Goal: Task Accomplishment & Management: Use online tool/utility

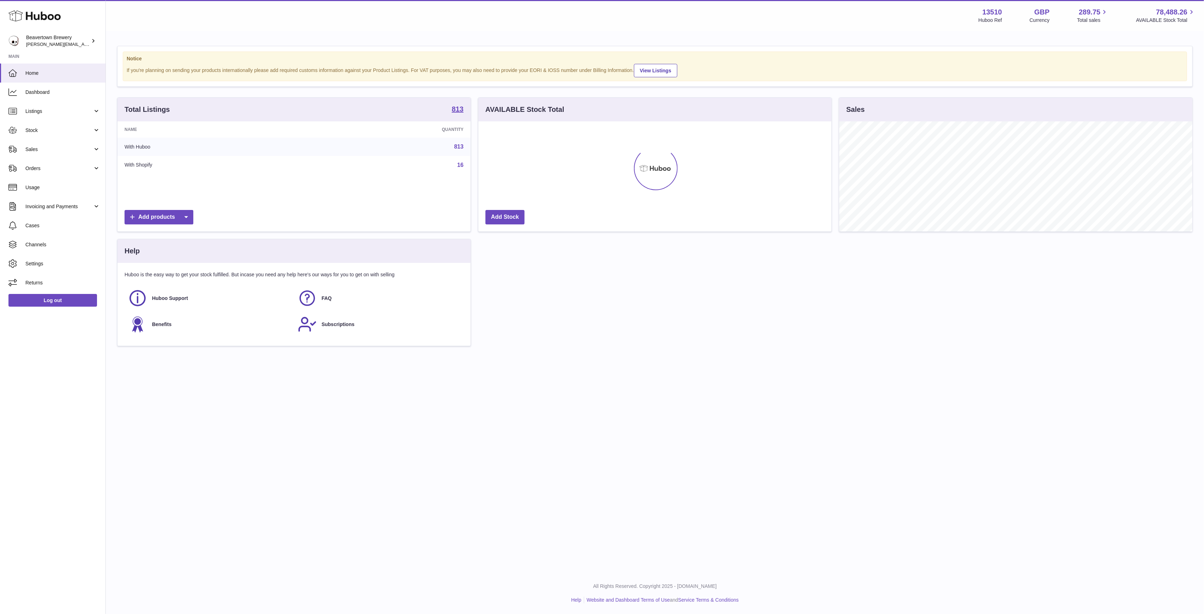
scroll to position [110, 353]
click at [51, 146] on span "Sales" at bounding box center [58, 149] width 67 height 7
click at [59, 183] on span "Add Manual Order" at bounding box center [62, 184] width 75 height 7
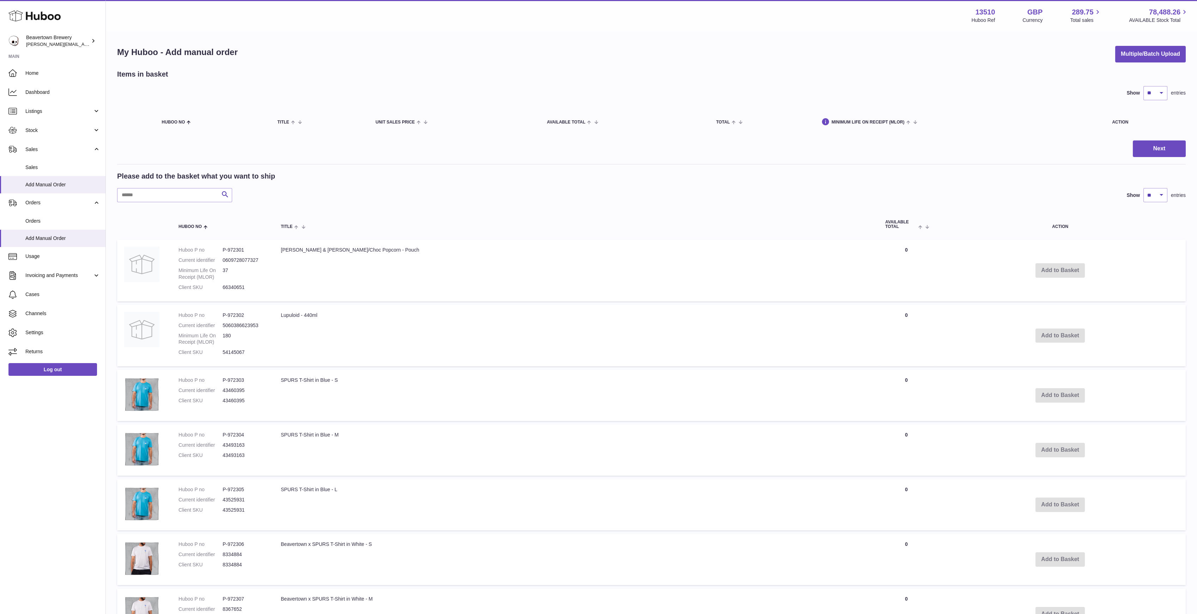
click at [1101, 61] on div "My Huboo - Add manual order Multiple/Batch Upload" at bounding box center [651, 54] width 1069 height 17
click at [1124, 56] on button "Multiple/Batch Upload" at bounding box center [1150, 54] width 71 height 17
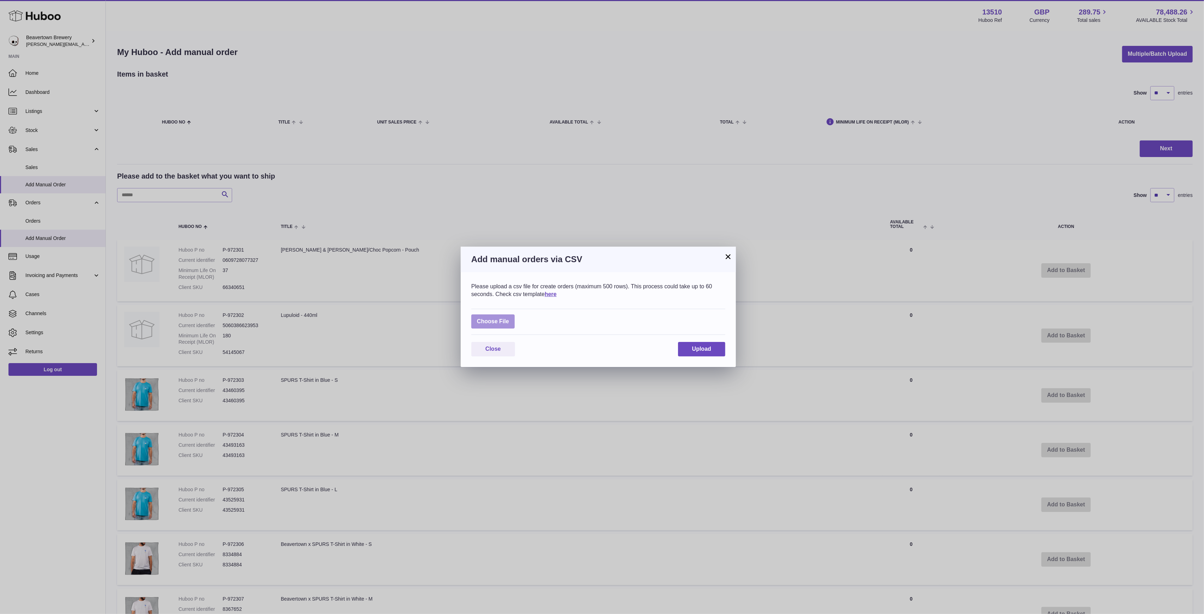
click at [509, 321] on label at bounding box center [492, 321] width 43 height 14
click at [509, 318] on input "file" at bounding box center [509, 318] width 0 height 0
type input "**********"
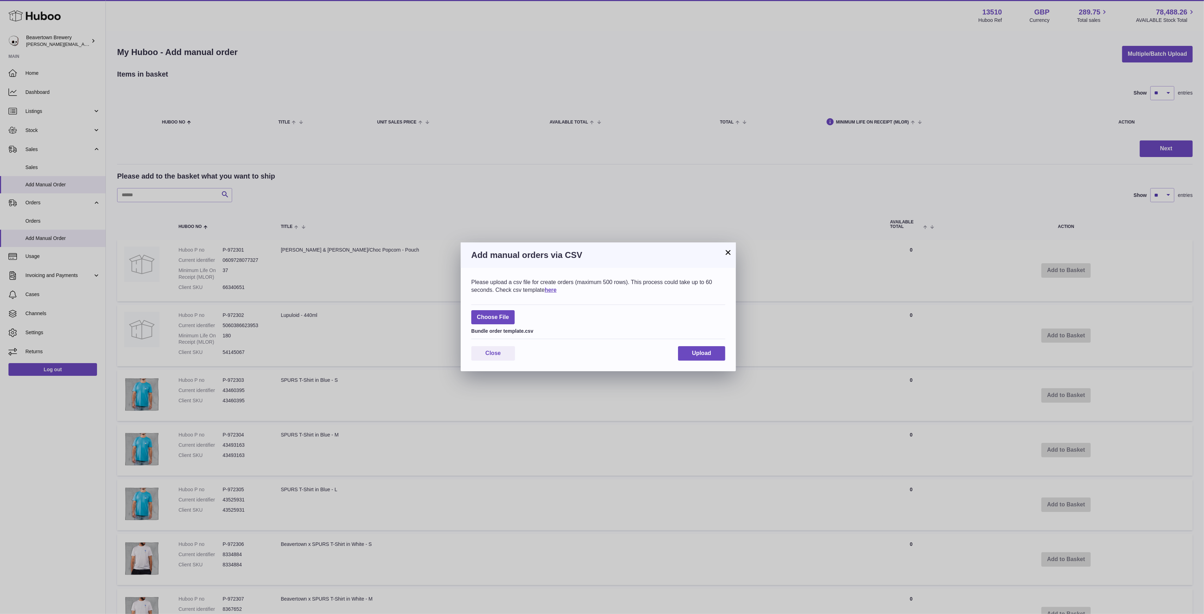
click at [689, 345] on div "Please upload a csv file for create orders (maximum 500 rows). This process cou…" at bounding box center [598, 319] width 275 height 103
click at [694, 351] on span "Upload" at bounding box center [701, 353] width 19 height 6
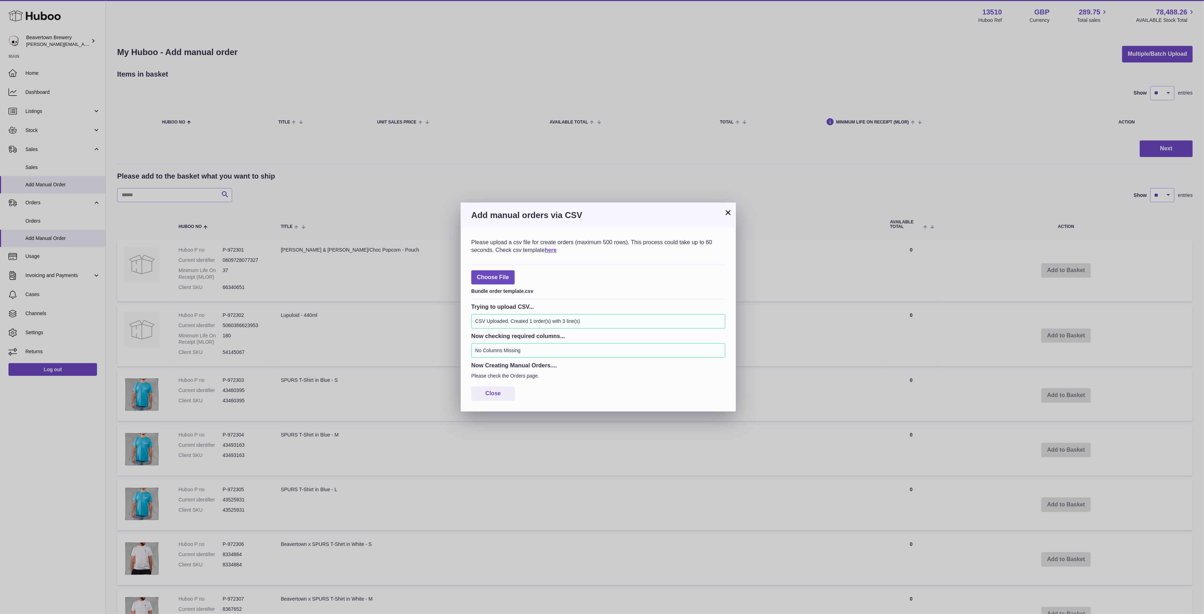
click at [731, 208] on button "×" at bounding box center [728, 212] width 8 height 8
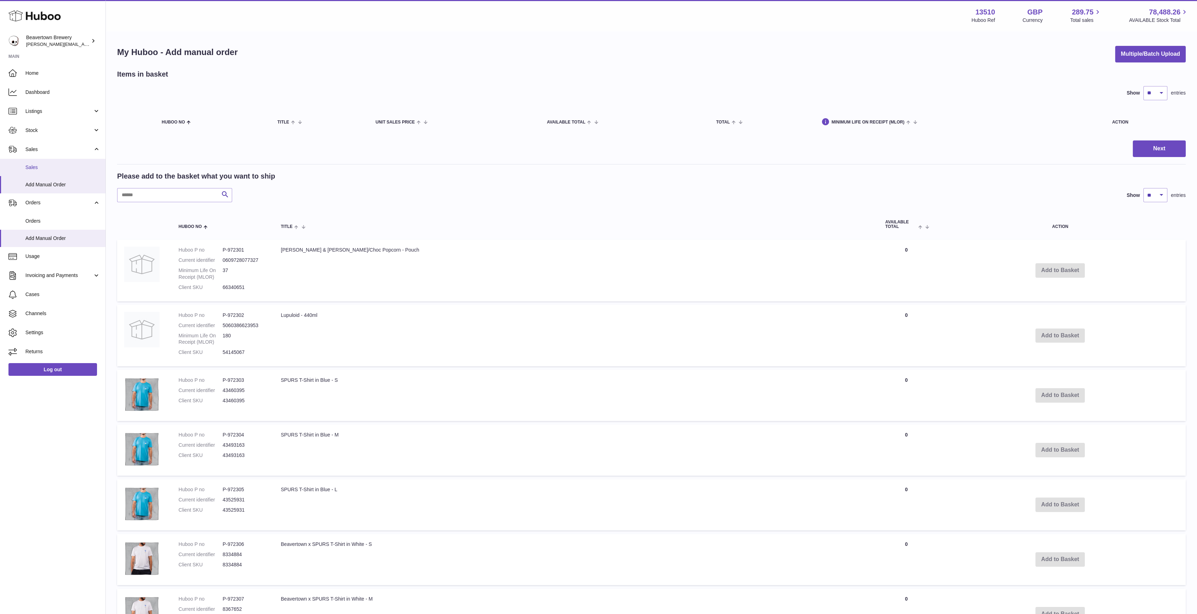
click at [61, 160] on link "Sales" at bounding box center [52, 167] width 105 height 17
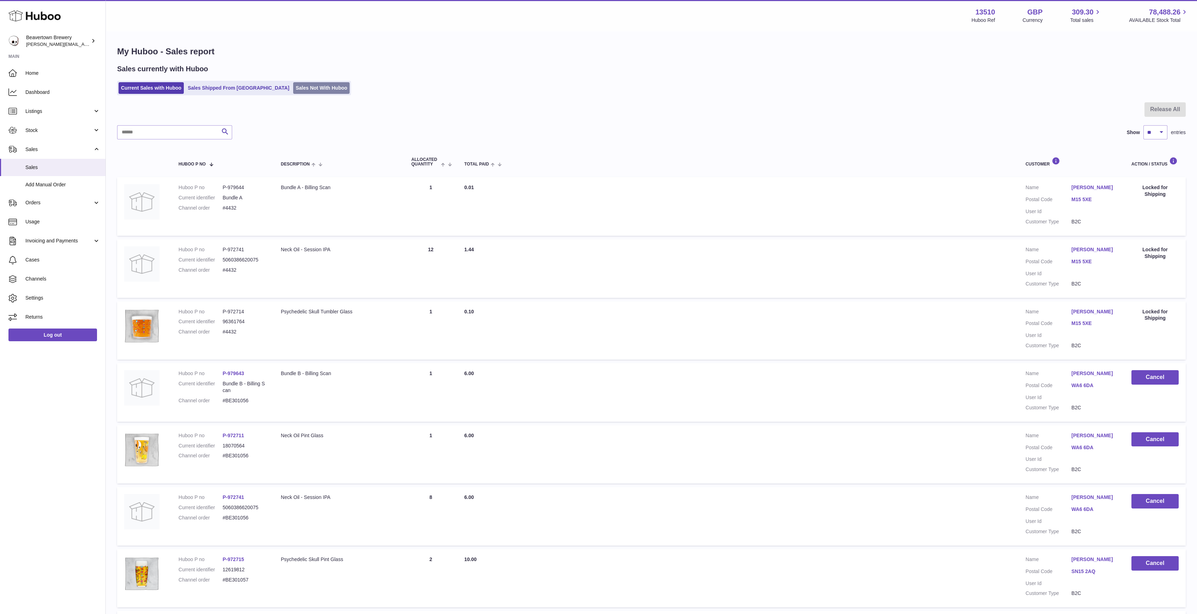
click at [293, 86] on link "Sales Not With Huboo" at bounding box center [321, 88] width 56 height 12
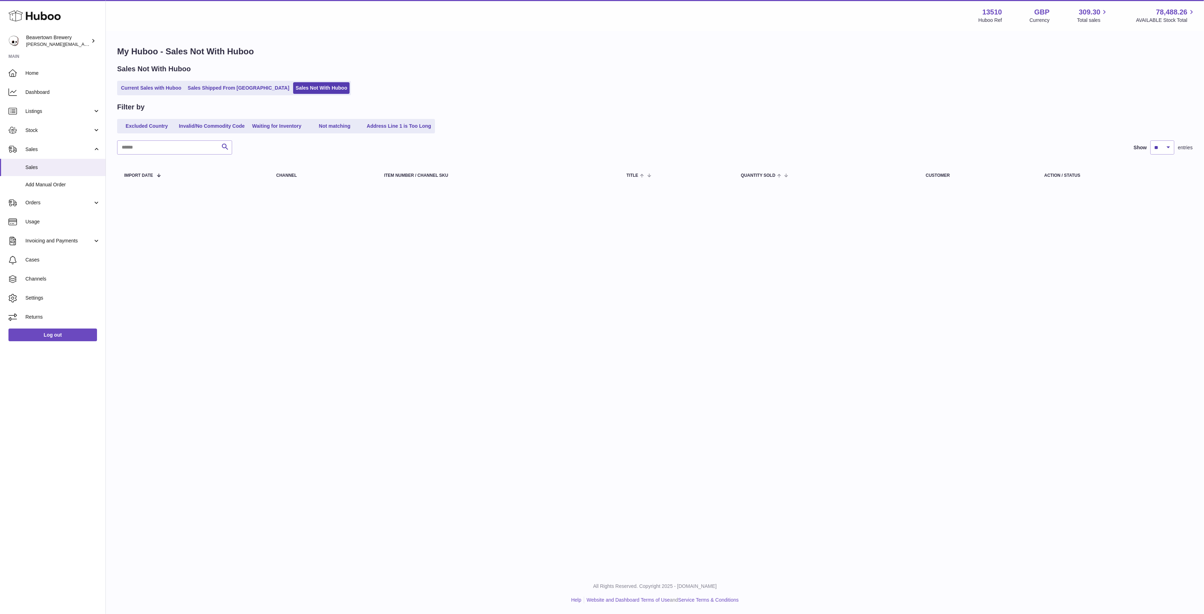
click at [230, 81] on ul "Current Sales with Huboo Sales Shipped From Huboo Sales Not With Huboo" at bounding box center [234, 88] width 234 height 14
click at [229, 86] on link "Sales Shipped From [GEOGRAPHIC_DATA]" at bounding box center [238, 88] width 107 height 12
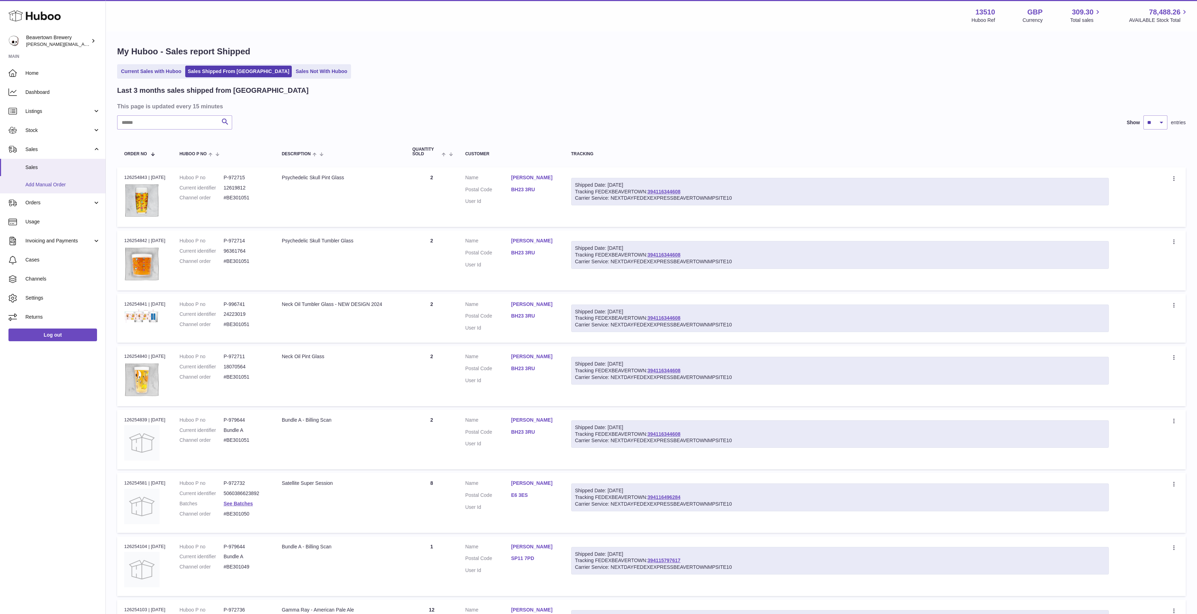
click at [76, 179] on link "Add Manual Order" at bounding box center [52, 184] width 105 height 17
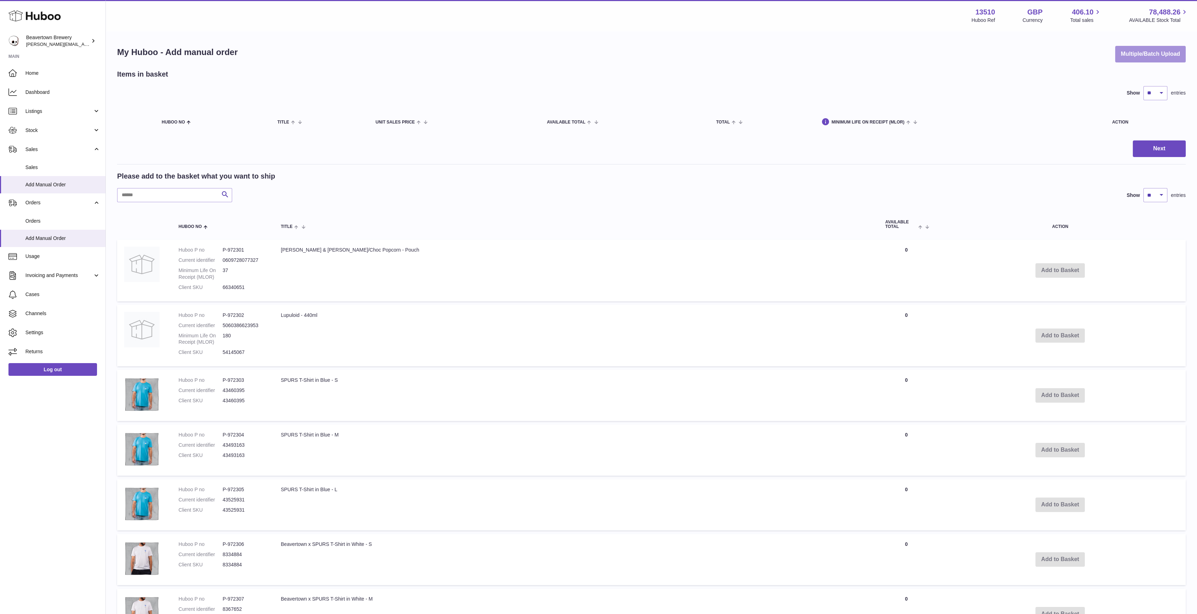
click at [1115, 56] on button "Multiple/Batch Upload" at bounding box center [1150, 54] width 71 height 17
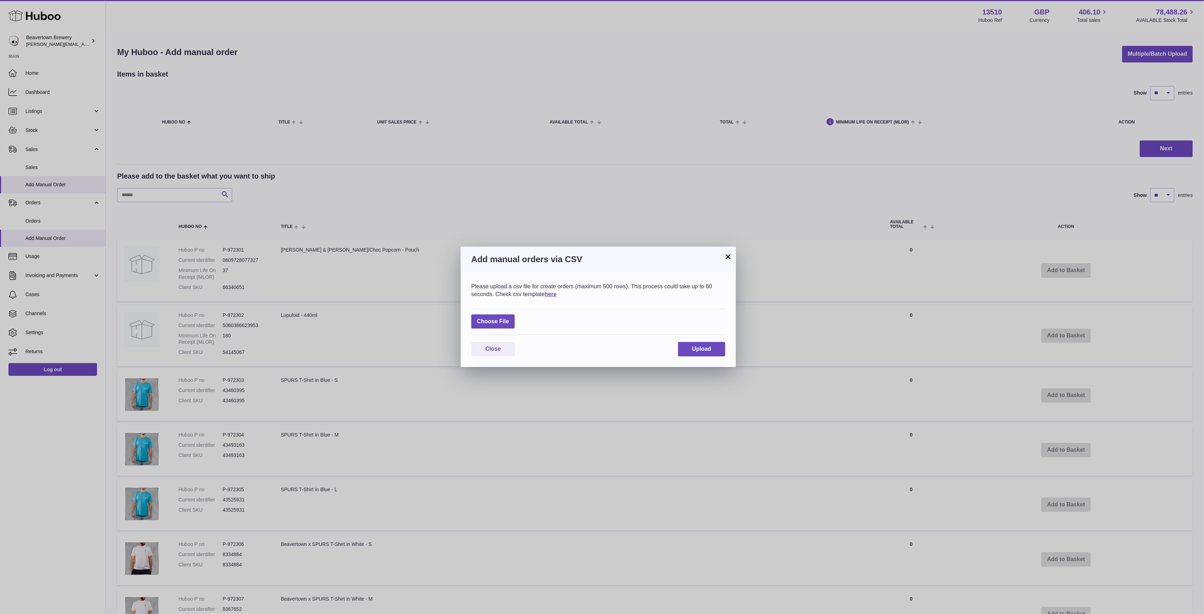
click at [497, 337] on div "Please upload a csv file for create orders (maximum 500 rows). This process cou…" at bounding box center [598, 319] width 275 height 95
click at [491, 329] on div "Choose File" at bounding box center [598, 322] width 254 height 26
click at [489, 325] on label at bounding box center [492, 321] width 43 height 14
click at [509, 318] on input "file" at bounding box center [509, 318] width 0 height 0
type input "**********"
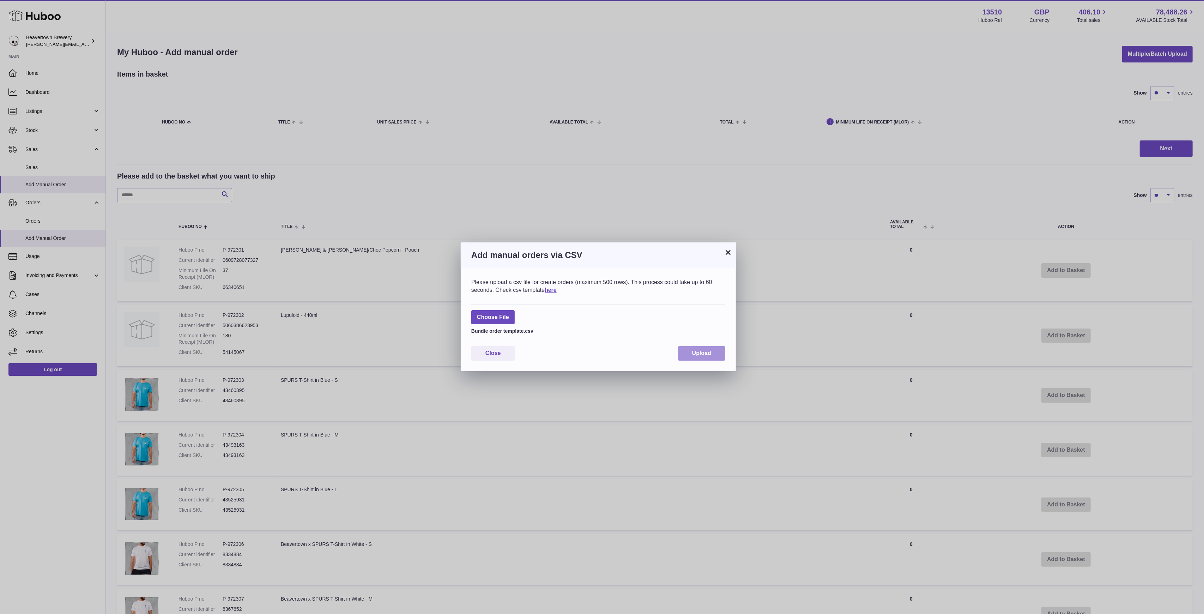
click at [690, 352] on button "Upload" at bounding box center [701, 353] width 47 height 14
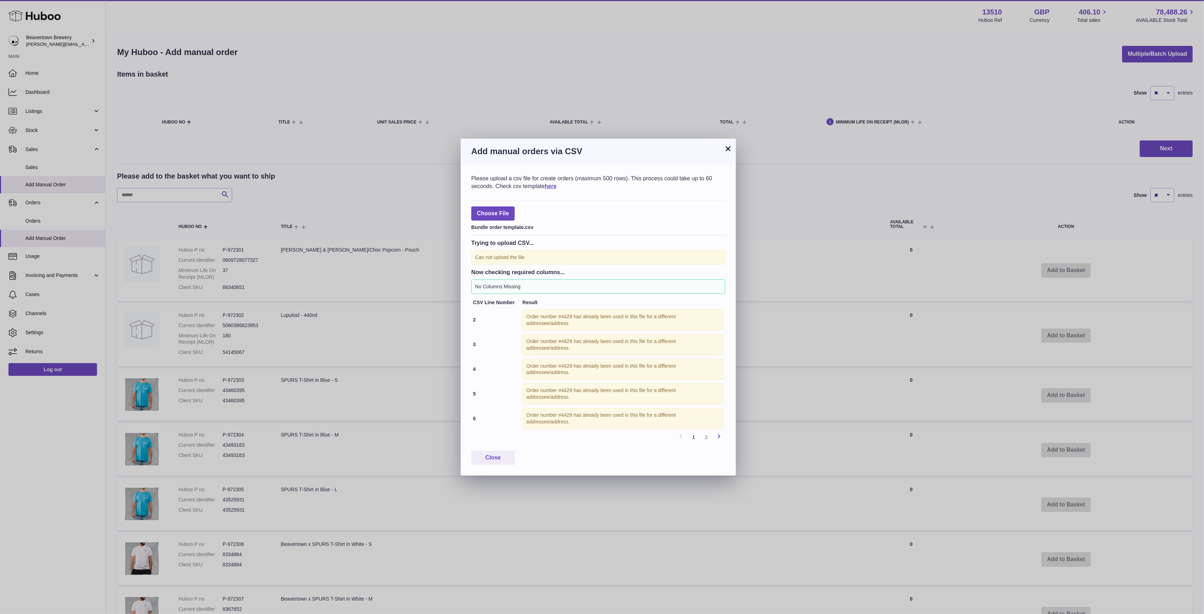
click at [719, 436] on icon at bounding box center [719, 436] width 8 height 9
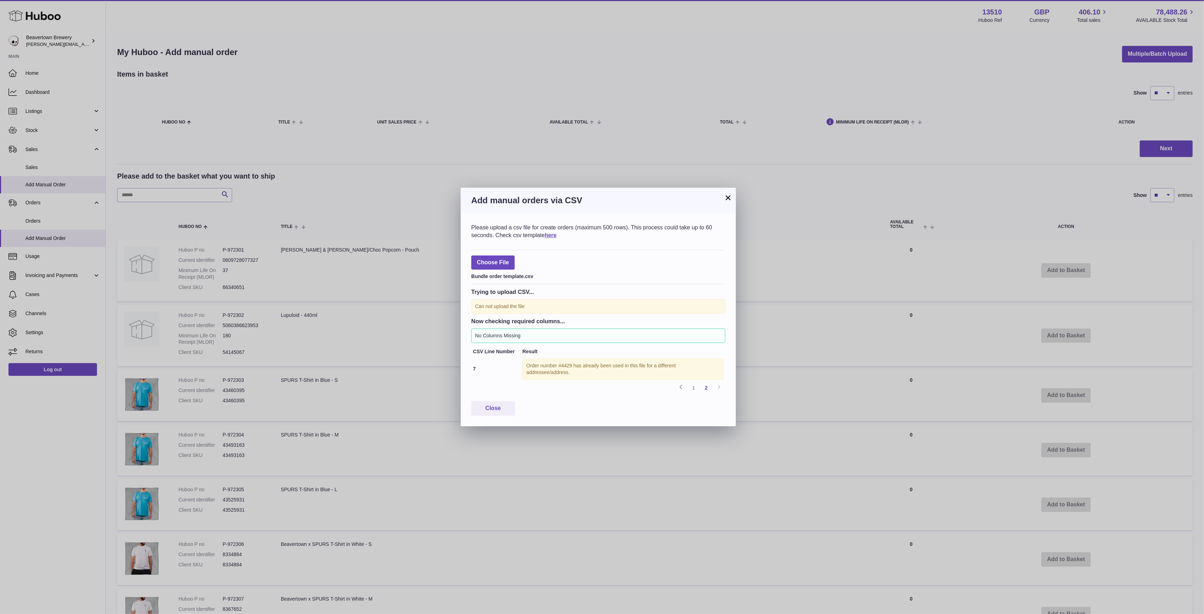
click at [727, 199] on button "×" at bounding box center [728, 197] width 8 height 8
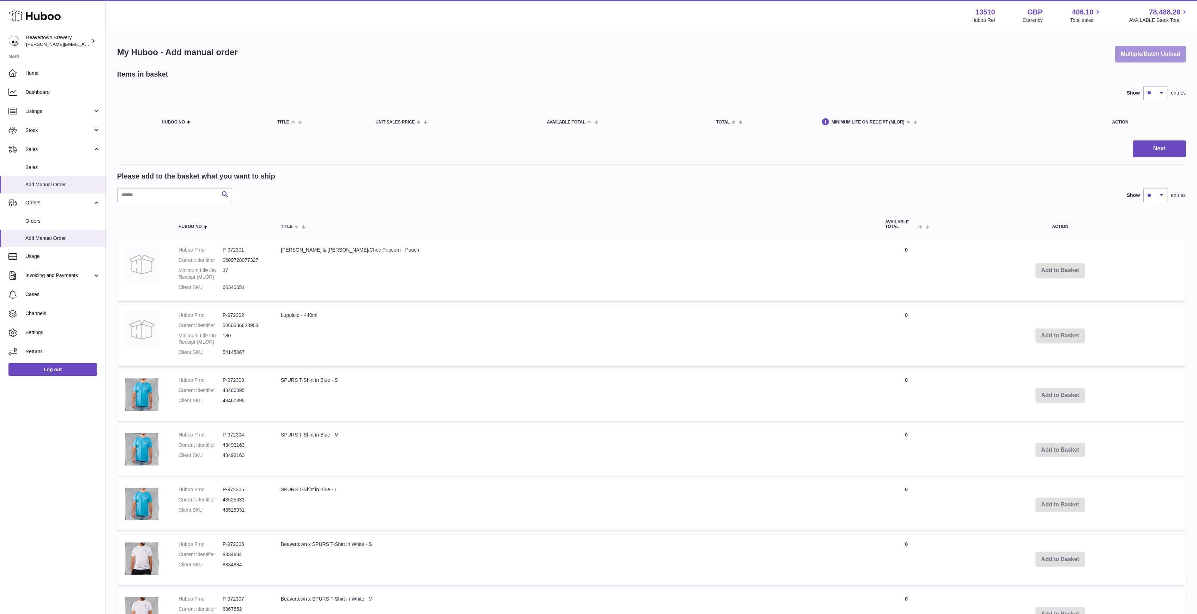
click at [1121, 57] on button "Multiple/Batch Upload" at bounding box center [1150, 54] width 71 height 17
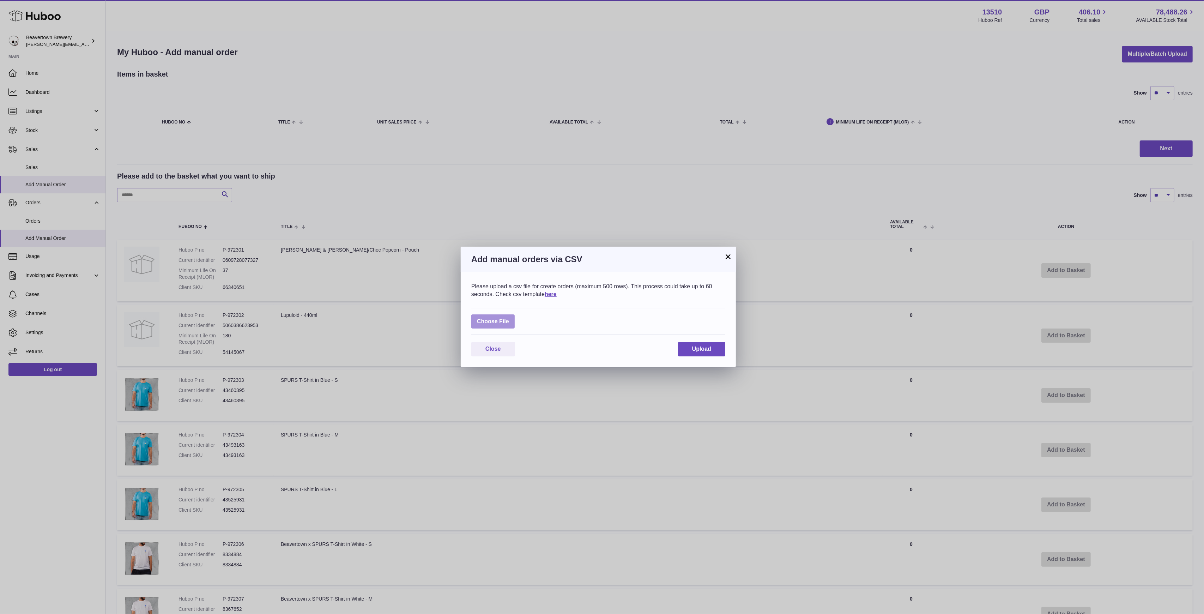
click at [502, 316] on label at bounding box center [492, 321] width 43 height 14
click at [509, 318] on input "file" at bounding box center [509, 318] width 0 height 0
type input "**********"
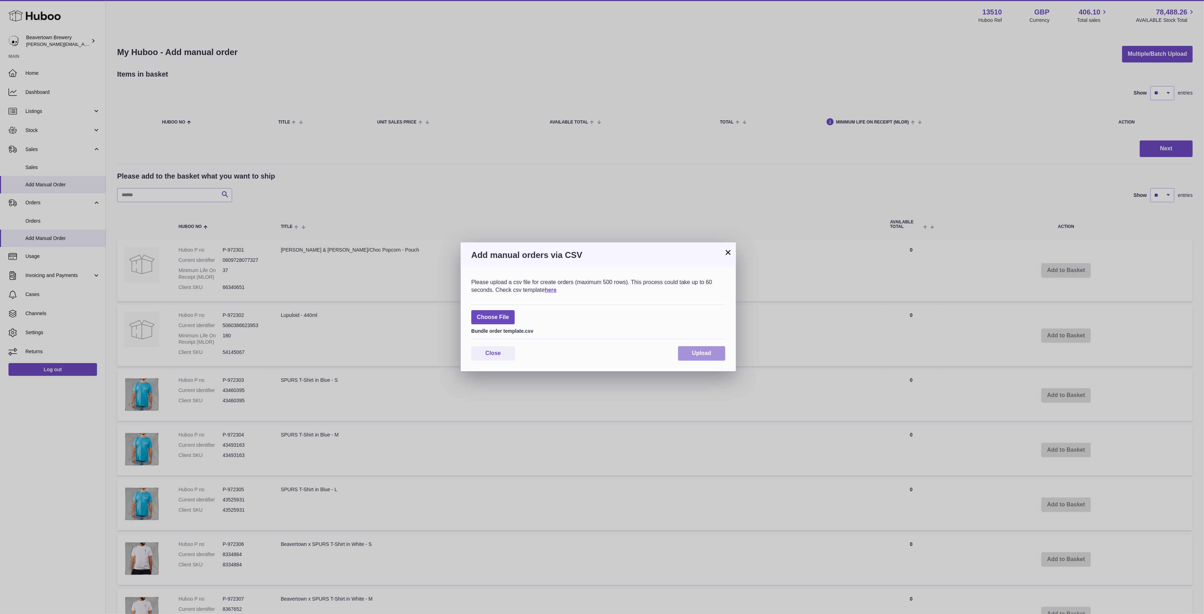
click at [718, 352] on button "Upload" at bounding box center [701, 353] width 47 height 14
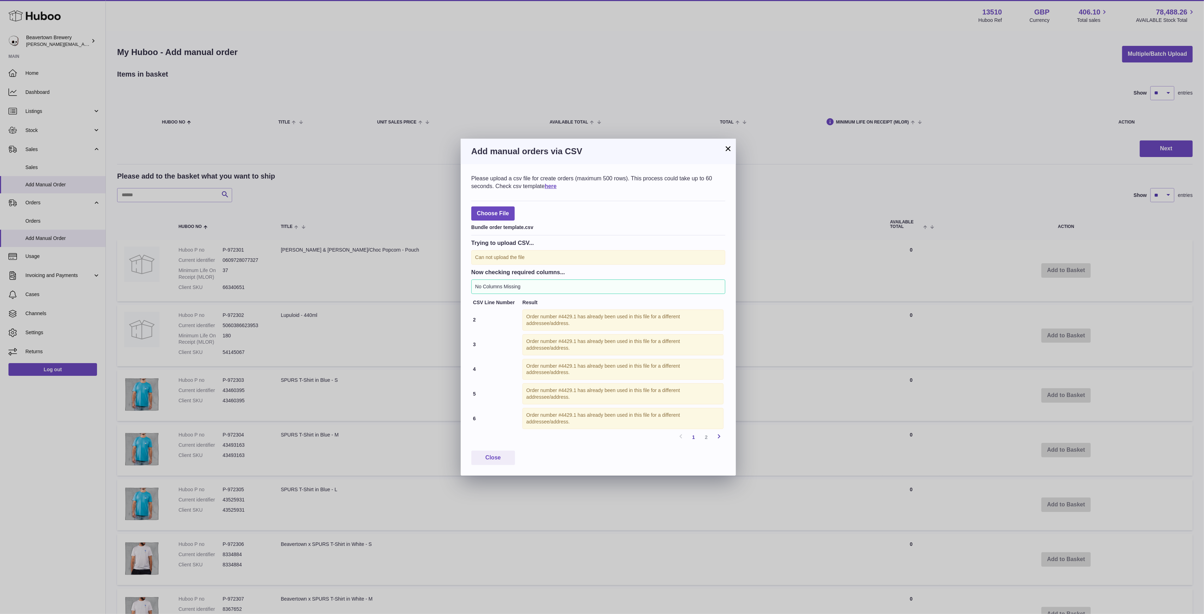
click at [718, 434] on icon at bounding box center [719, 436] width 8 height 9
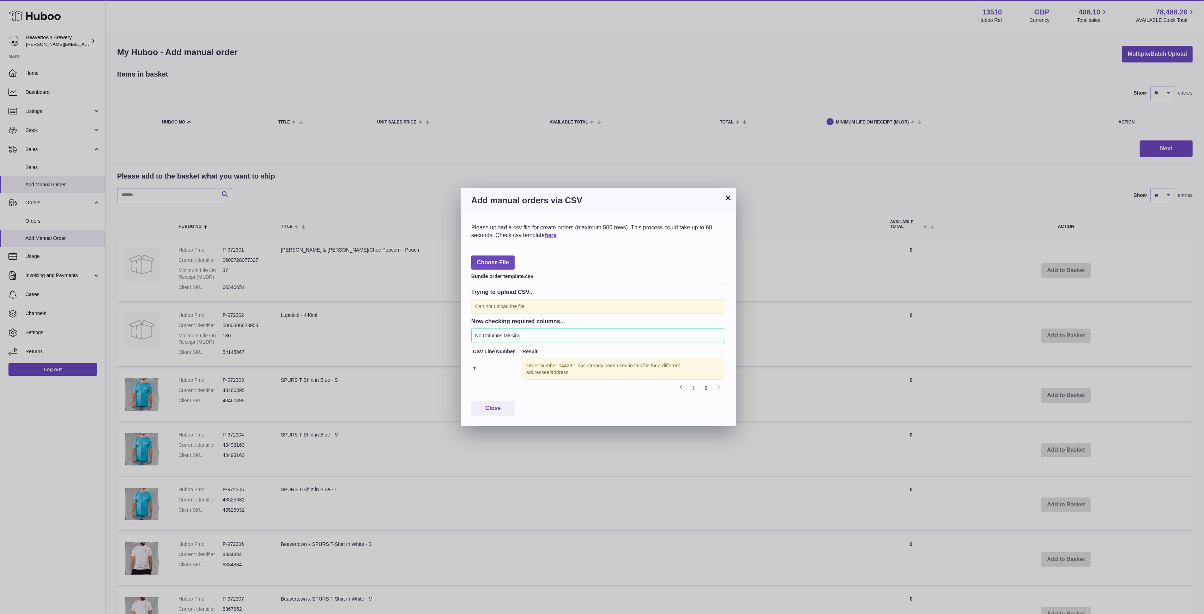
click at [725, 195] on button "×" at bounding box center [728, 197] width 8 height 8
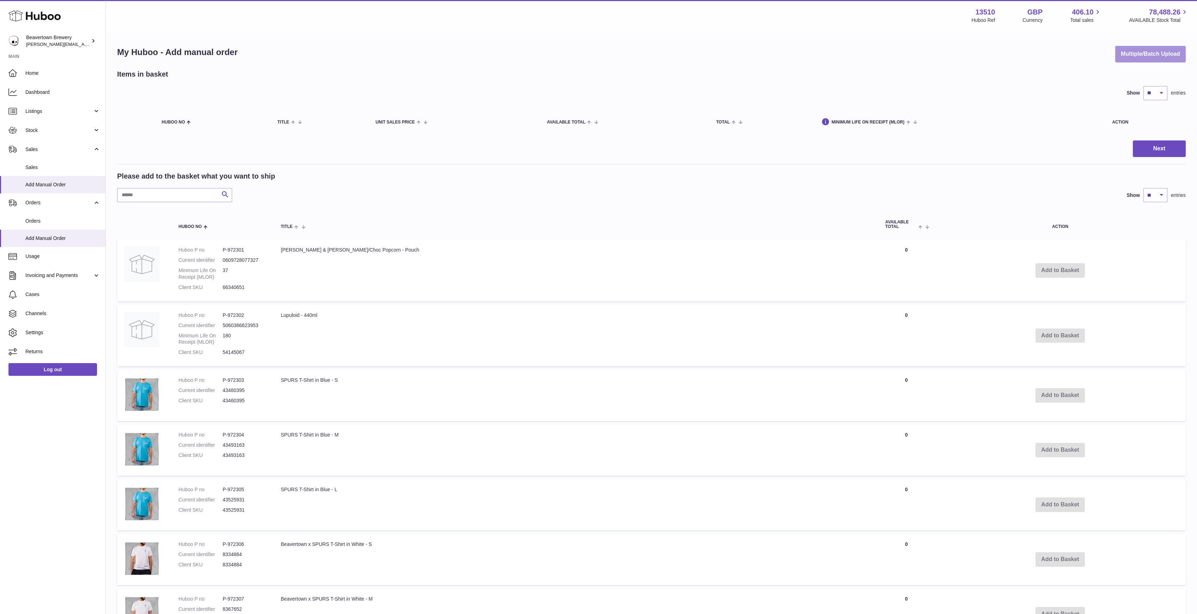
click at [1161, 47] on button "Multiple/Batch Upload" at bounding box center [1150, 54] width 71 height 17
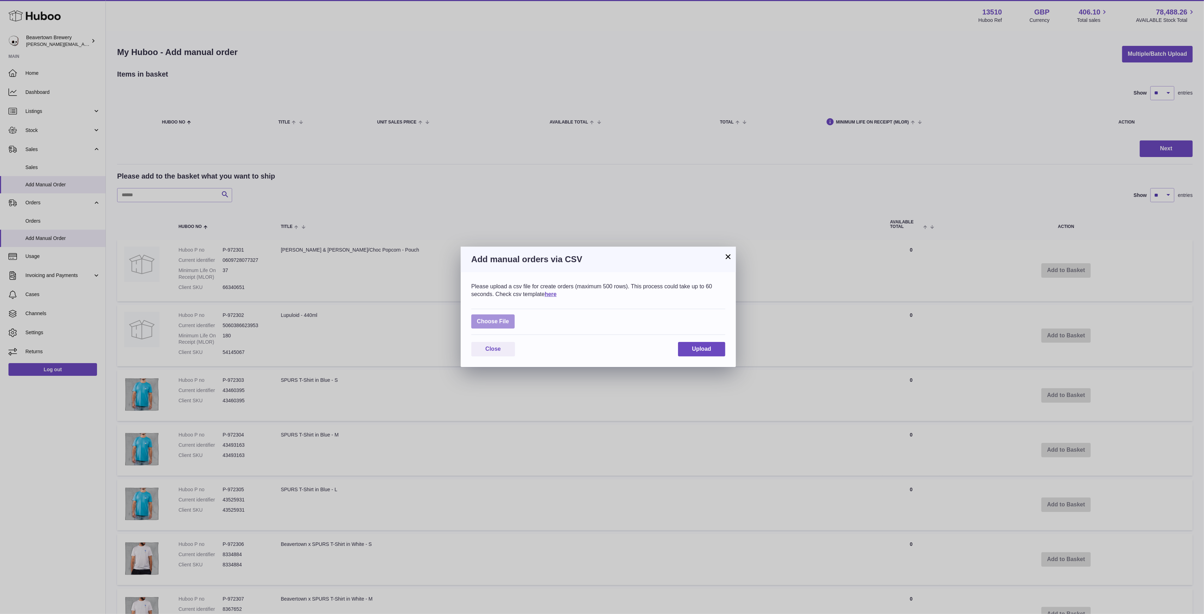
click at [477, 327] on label at bounding box center [492, 321] width 43 height 14
click at [509, 318] on input "file" at bounding box center [509, 318] width 0 height 0
type input "**********"
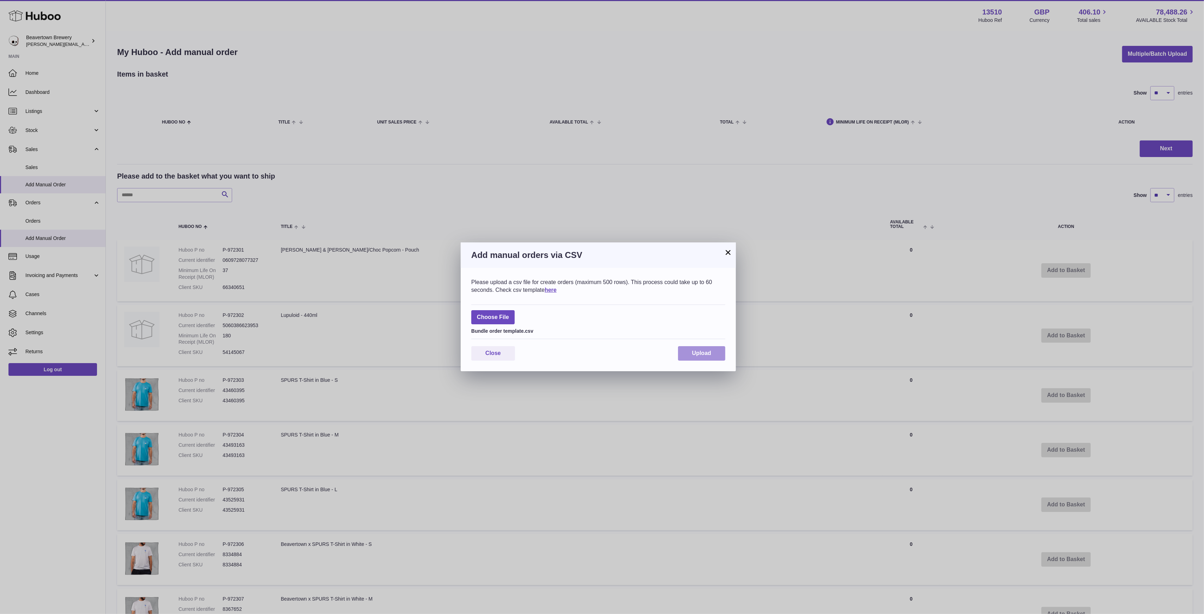
click at [705, 350] on span "Upload" at bounding box center [701, 353] width 19 height 6
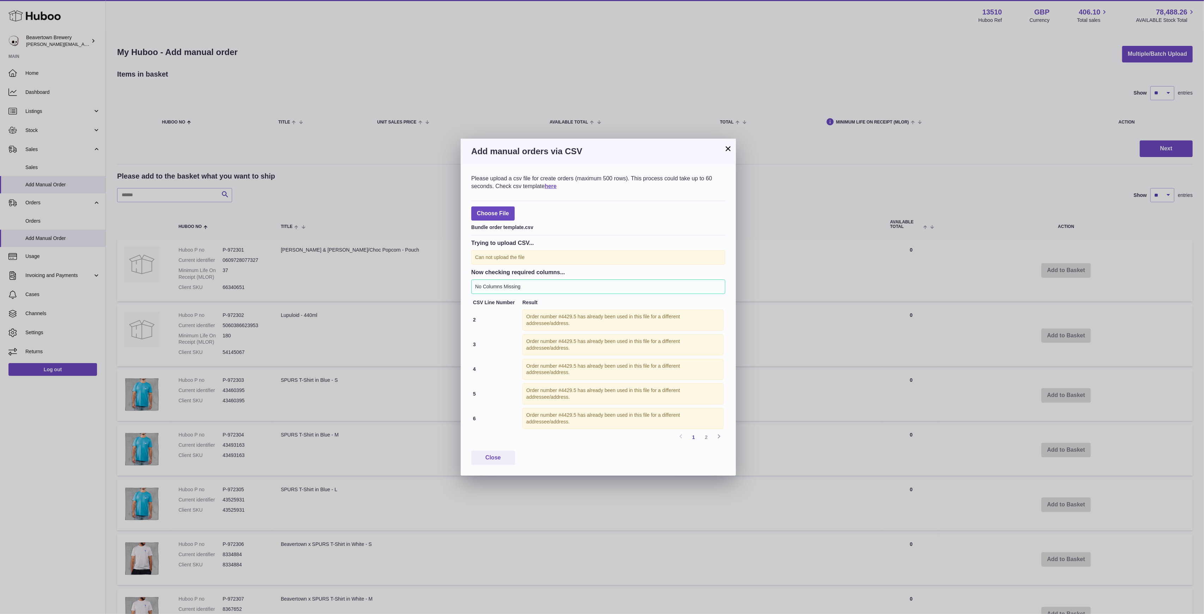
click at [725, 149] on button "×" at bounding box center [728, 148] width 8 height 8
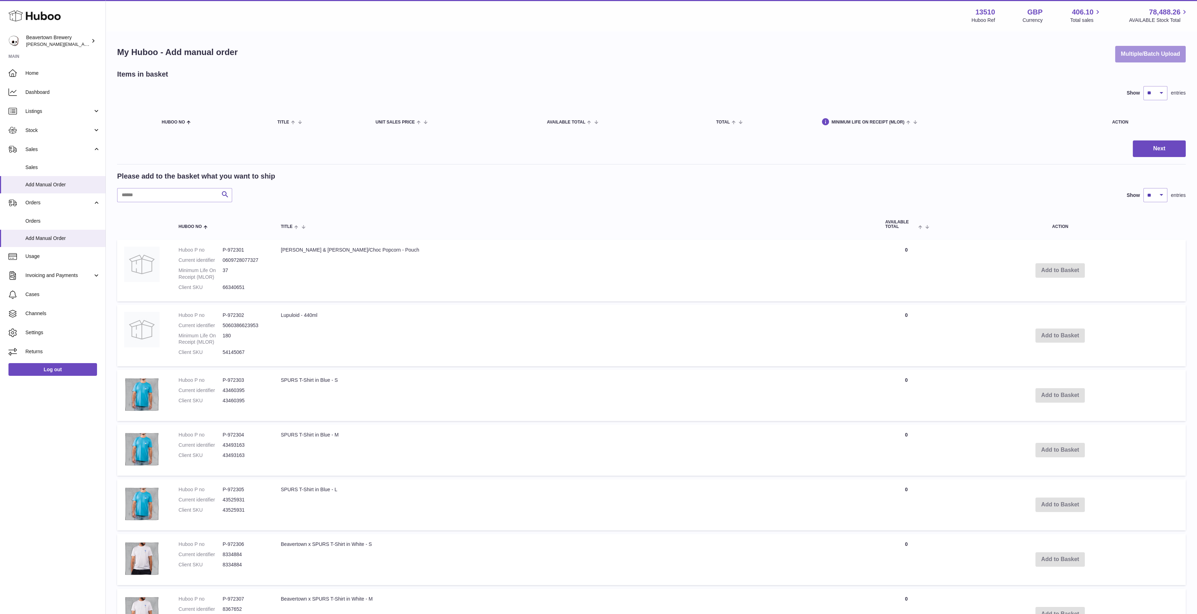
click at [1181, 50] on button "Multiple/Batch Upload" at bounding box center [1150, 54] width 71 height 17
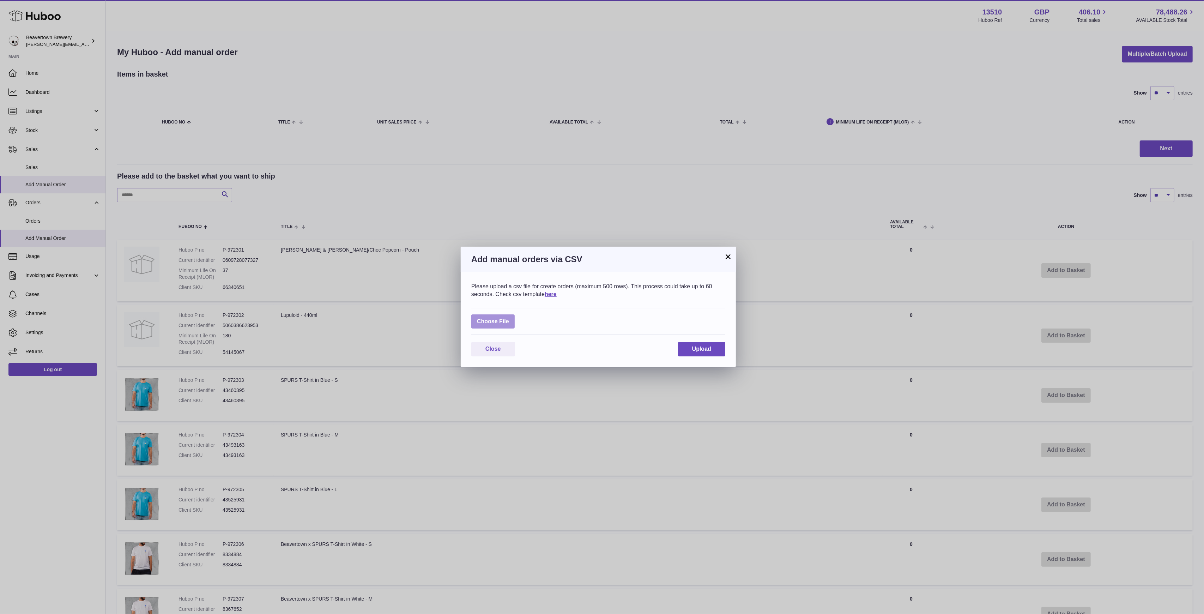
click at [492, 324] on label at bounding box center [492, 321] width 43 height 14
click at [509, 318] on input "file" at bounding box center [509, 318] width 0 height 0
type input "**********"
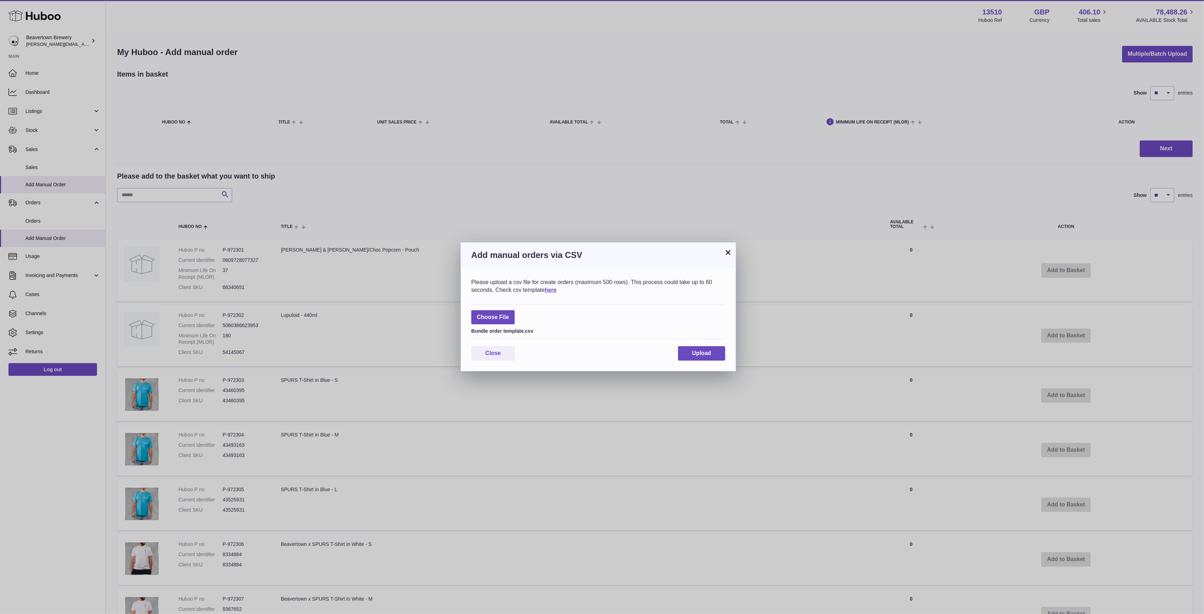
click at [693, 343] on div "Please upload a csv file for create orders (maximum 500 rows). This process cou…" at bounding box center [598, 319] width 275 height 103
click at [694, 344] on div "Please upload a csv file for create orders (maximum 500 rows). This process cou…" at bounding box center [598, 319] width 275 height 103
click at [697, 350] on span "Upload" at bounding box center [701, 353] width 19 height 6
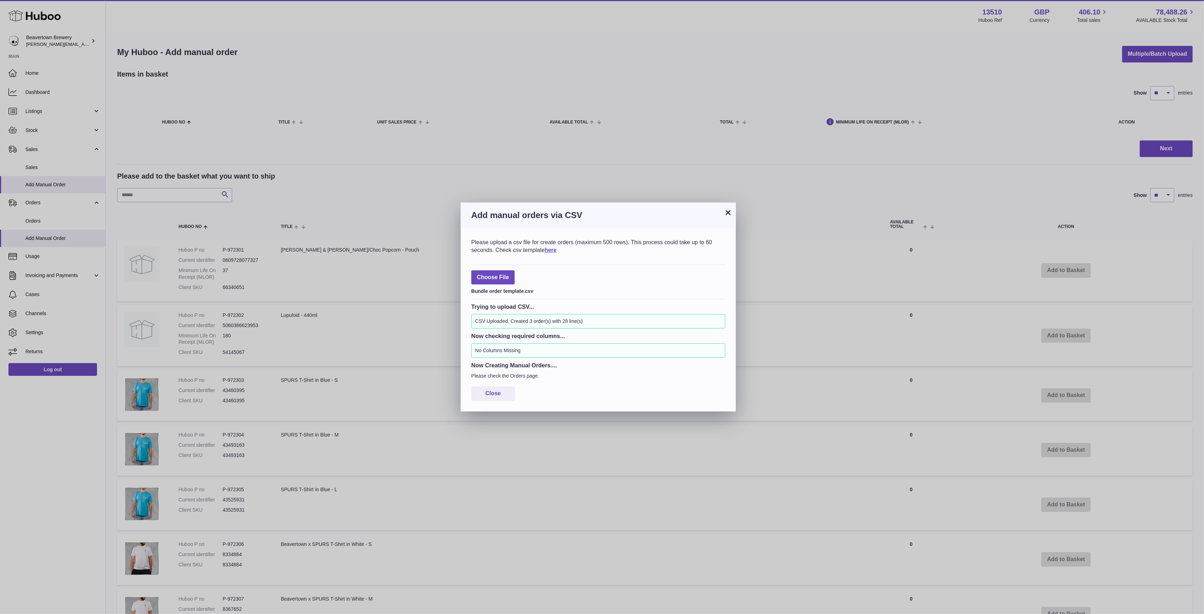
drag, startPoint x: 726, startPoint y: 211, endPoint x: 723, endPoint y: 211, distance: 3.5
click at [725, 211] on button "×" at bounding box center [728, 212] width 8 height 8
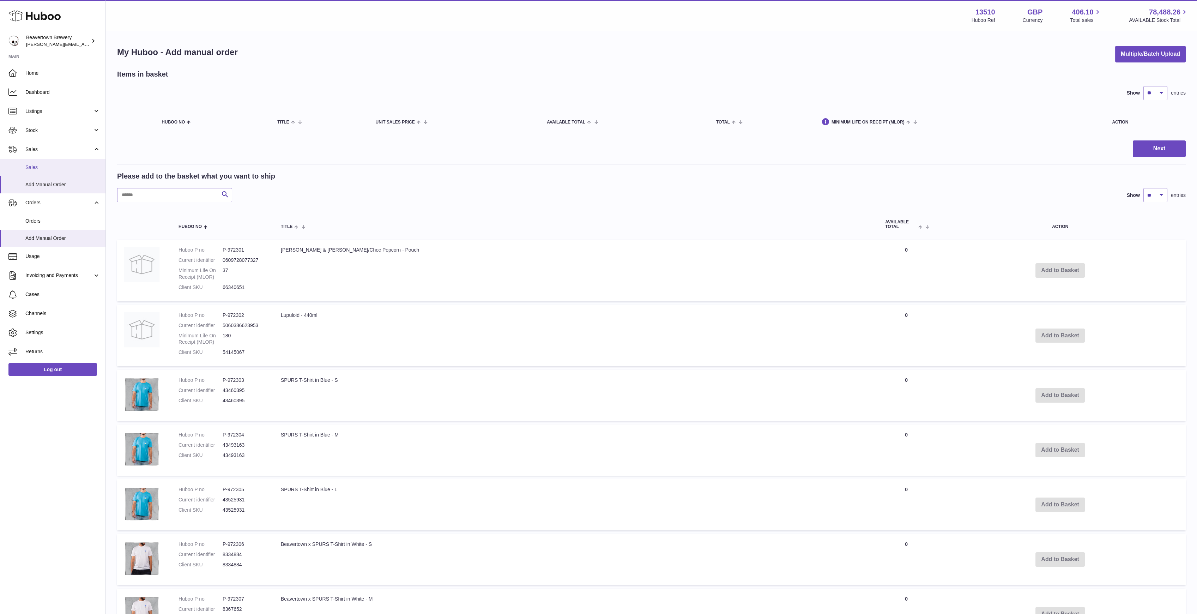
click at [38, 167] on span "Sales" at bounding box center [62, 167] width 75 height 7
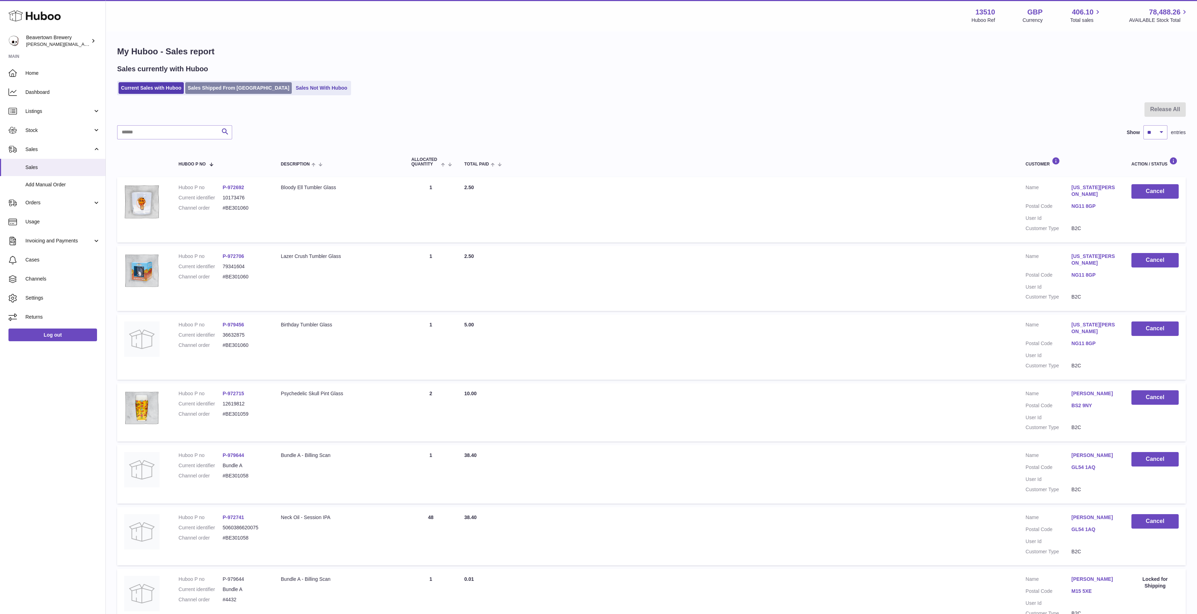
click at [211, 91] on link "Sales Shipped From [GEOGRAPHIC_DATA]" at bounding box center [238, 88] width 107 height 12
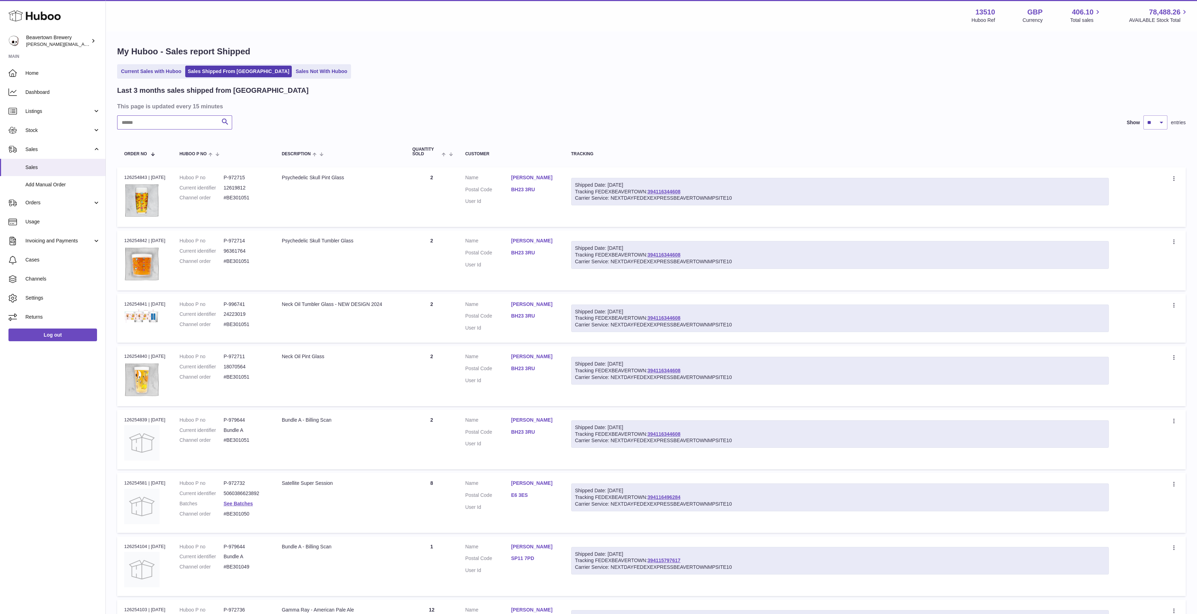
click at [191, 117] on input "text" at bounding box center [174, 122] width 115 height 14
paste input "*****"
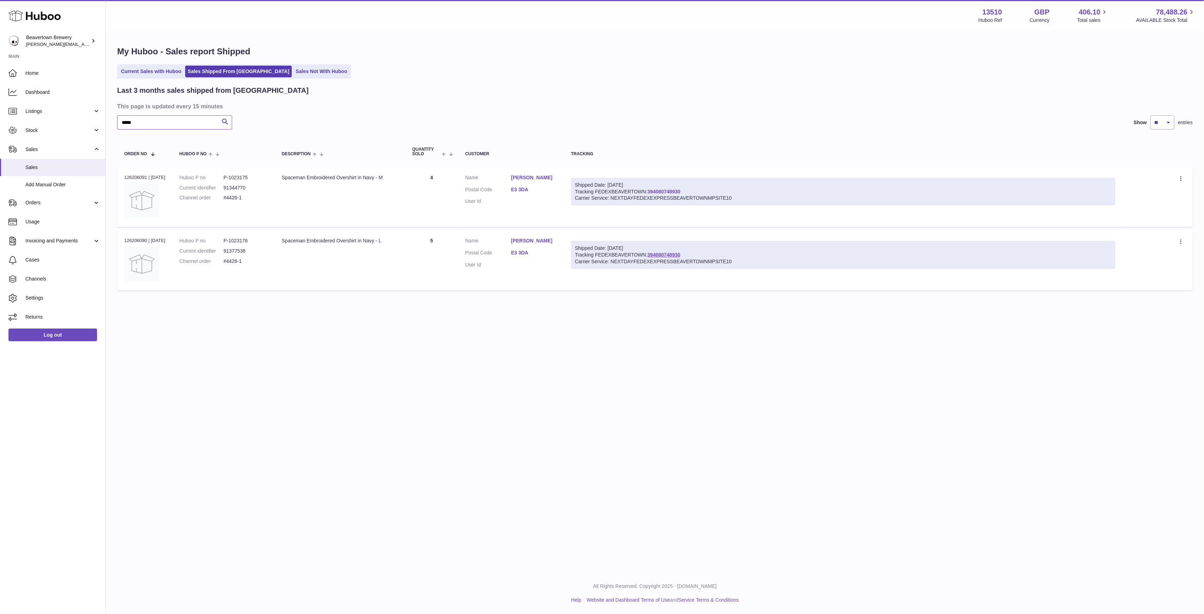
type input "*****"
